Goal: Find contact information: Find contact information

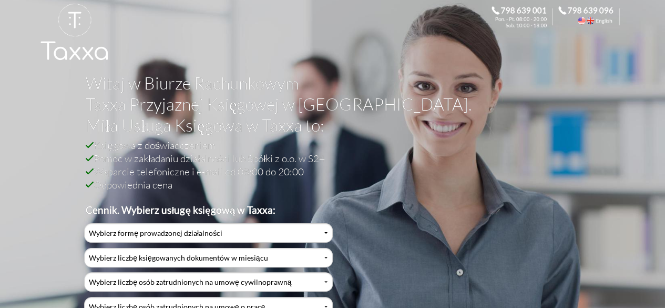
click at [475, 195] on h2 "Księgowa z doświadczeniem Pomoc w zakładaniu działalności lub Spółki z o.o. w S…" at bounding box center [329, 177] width 487 height 78
click at [76, 4] on link at bounding box center [74, 41] width 69 height 76
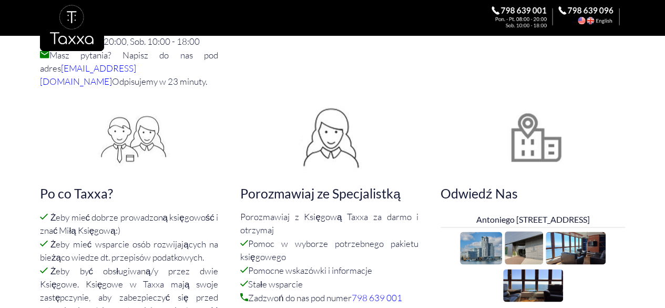
scroll to position [736, 0]
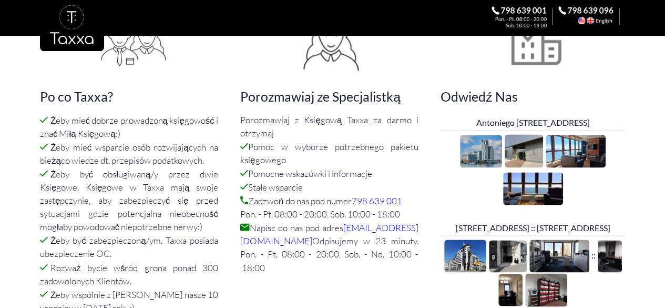
click at [387, 121] on p "Porozmawiaj z Księgową Taxxa za darmo i otrzymaj Pomoc w wyborze potrzebnego pa…" at bounding box center [332, 193] width 185 height 160
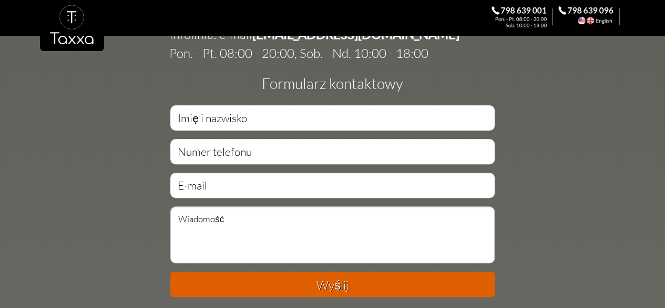
scroll to position [2181, 0]
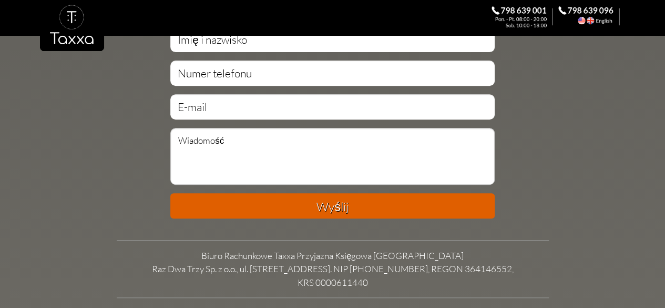
click at [515, 151] on td "Wyślij" at bounding box center [333, 120] width 432 height 209
drag, startPoint x: 376, startPoint y: 248, endPoint x: 436, endPoint y: 249, distance: 59.4
click at [436, 249] on td "Biuro Rachunkowe Taxxa Przyjazna Księgowa Gdynia Raz Dwa Trzy Sp. z o.o., ul. […" at bounding box center [333, 269] width 432 height 40
copy td "[PHONE_NUMBER]"
